Goal: Find specific page/section: Find specific page/section

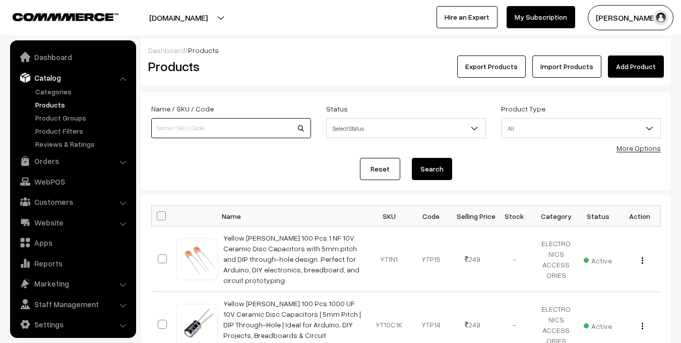
click at [191, 120] on input at bounding box center [231, 128] width 160 height 20
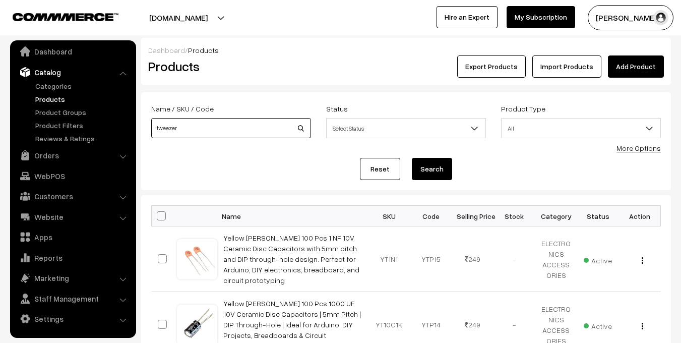
type input "tweezer"
click at [412, 158] on button "Search" at bounding box center [432, 169] width 40 height 22
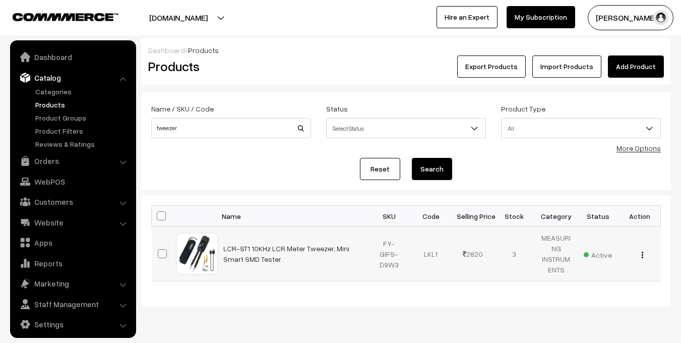
scroll to position [6, 0]
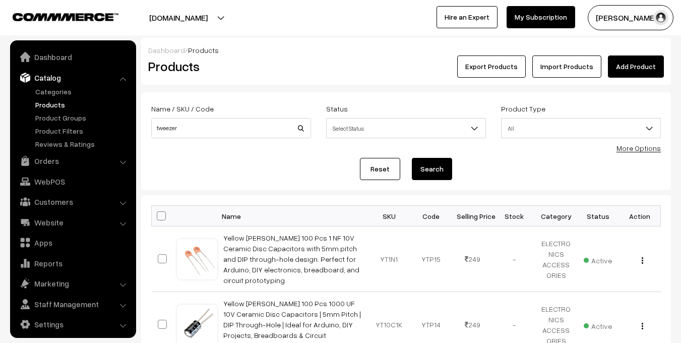
scroll to position [6, 0]
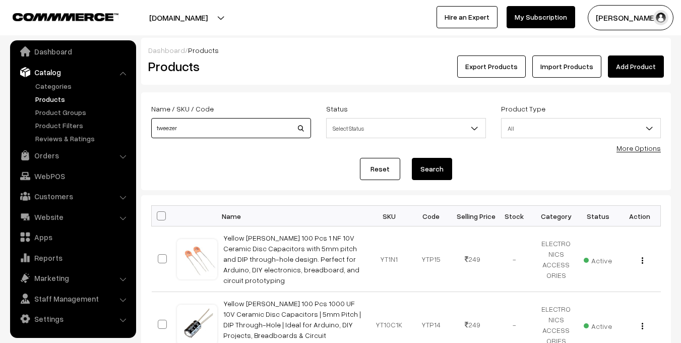
drag, startPoint x: 200, startPoint y: 128, endPoint x: 155, endPoint y: 126, distance: 44.9
click at [155, 126] on input "tweezer" at bounding box center [231, 128] width 160 height 20
type input "plier"
click at [412, 158] on button "Search" at bounding box center [432, 169] width 40 height 22
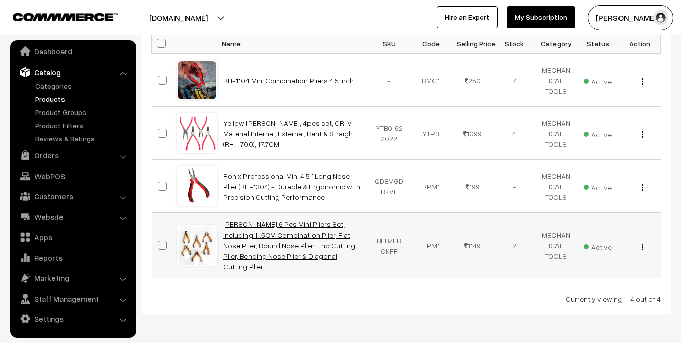
scroll to position [199, 0]
